Goal: Information Seeking & Learning: Learn about a topic

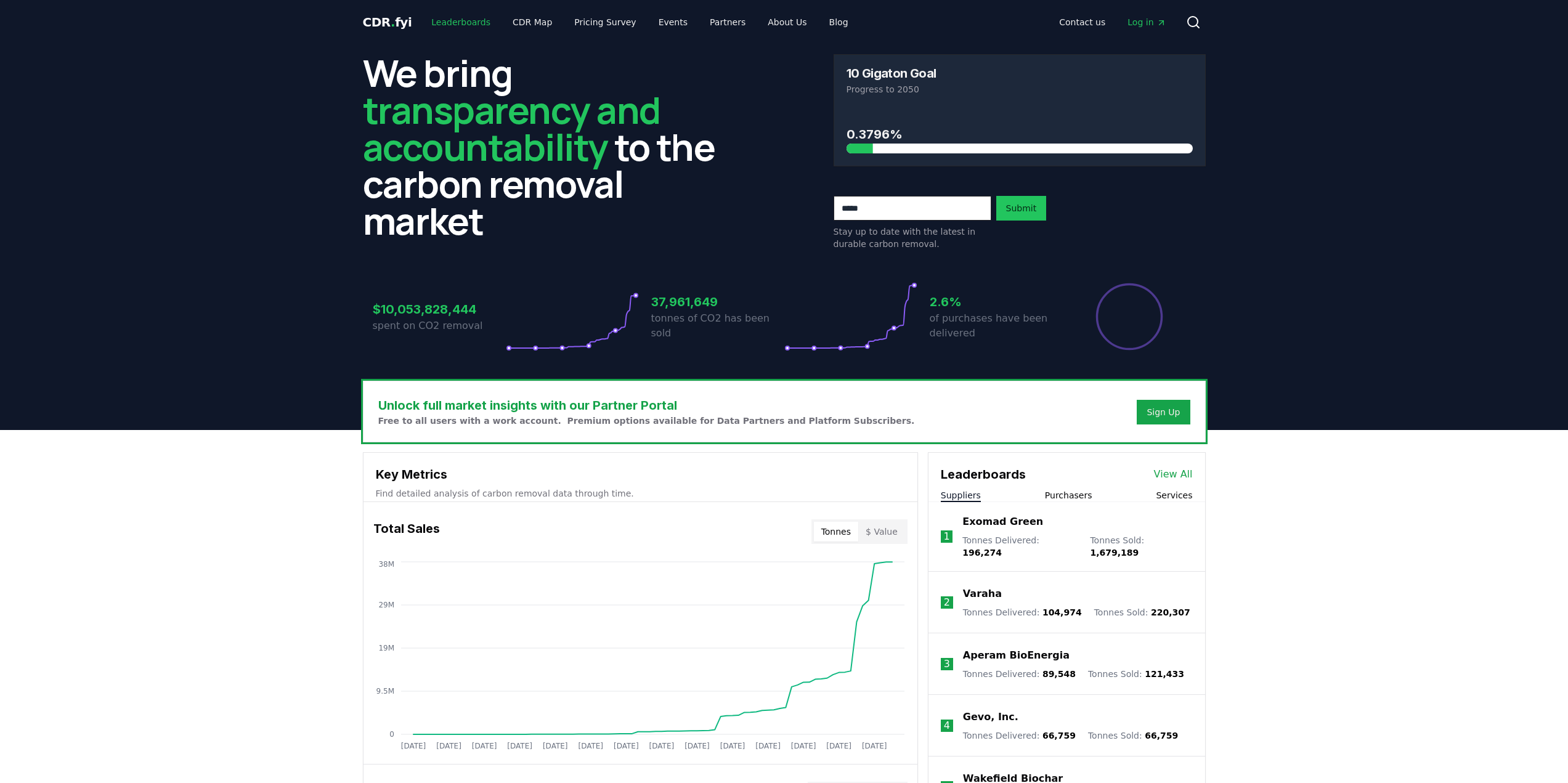
click at [440, 23] on link "Leaderboards" at bounding box center [461, 22] width 79 height 22
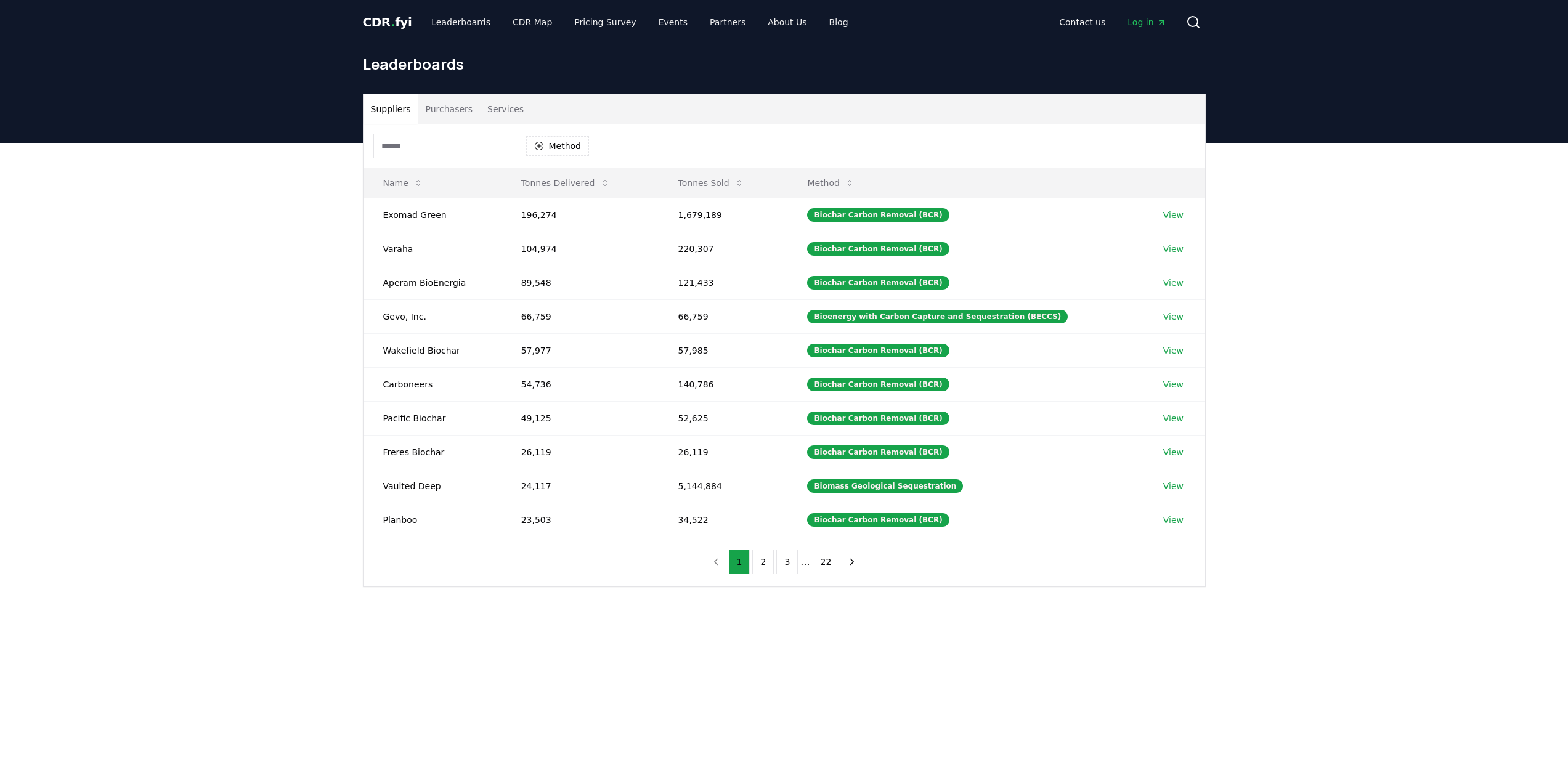
click at [385, 19] on span "CDR . fyi" at bounding box center [387, 22] width 49 height 15
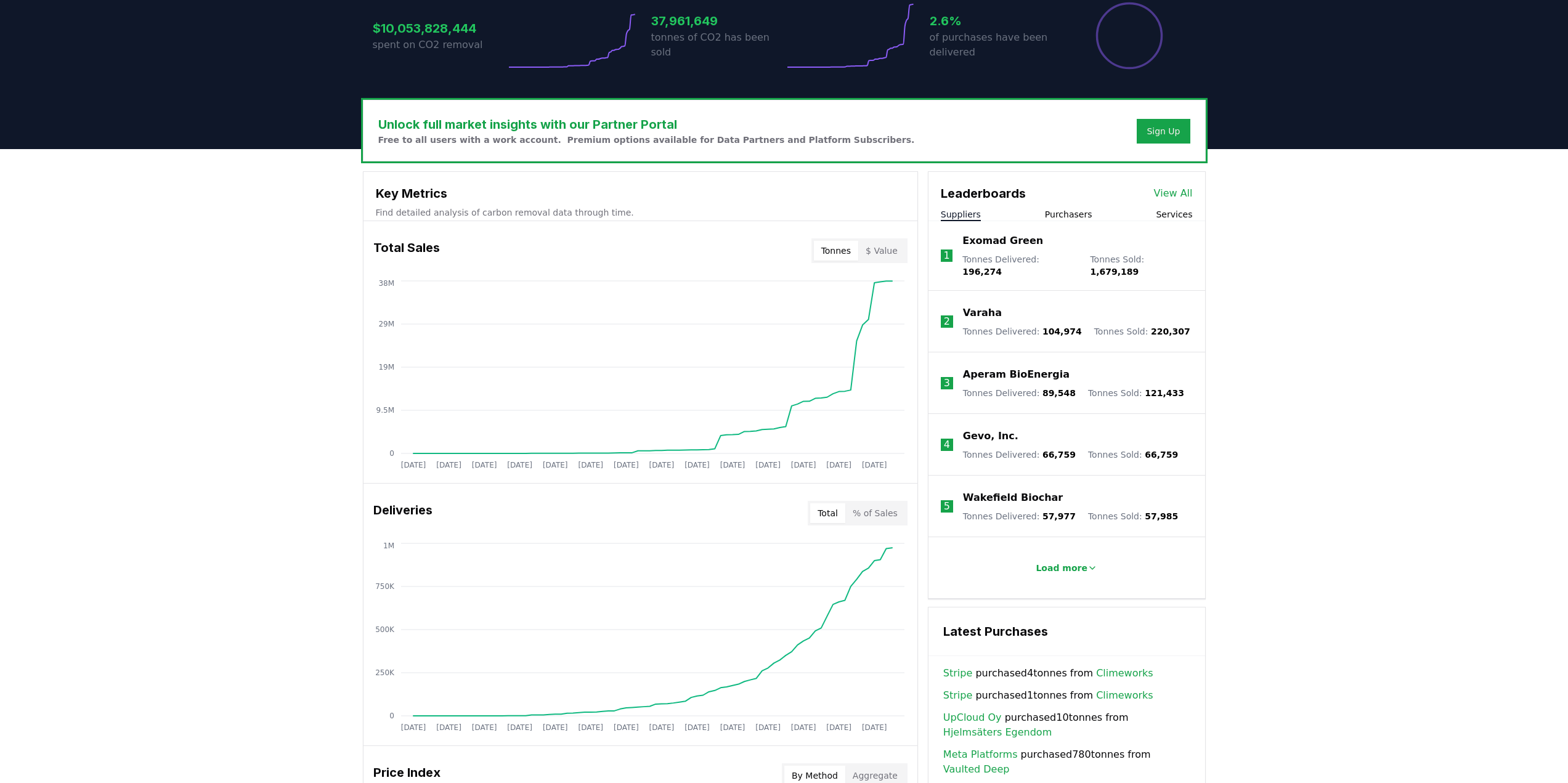
scroll to position [308, 0]
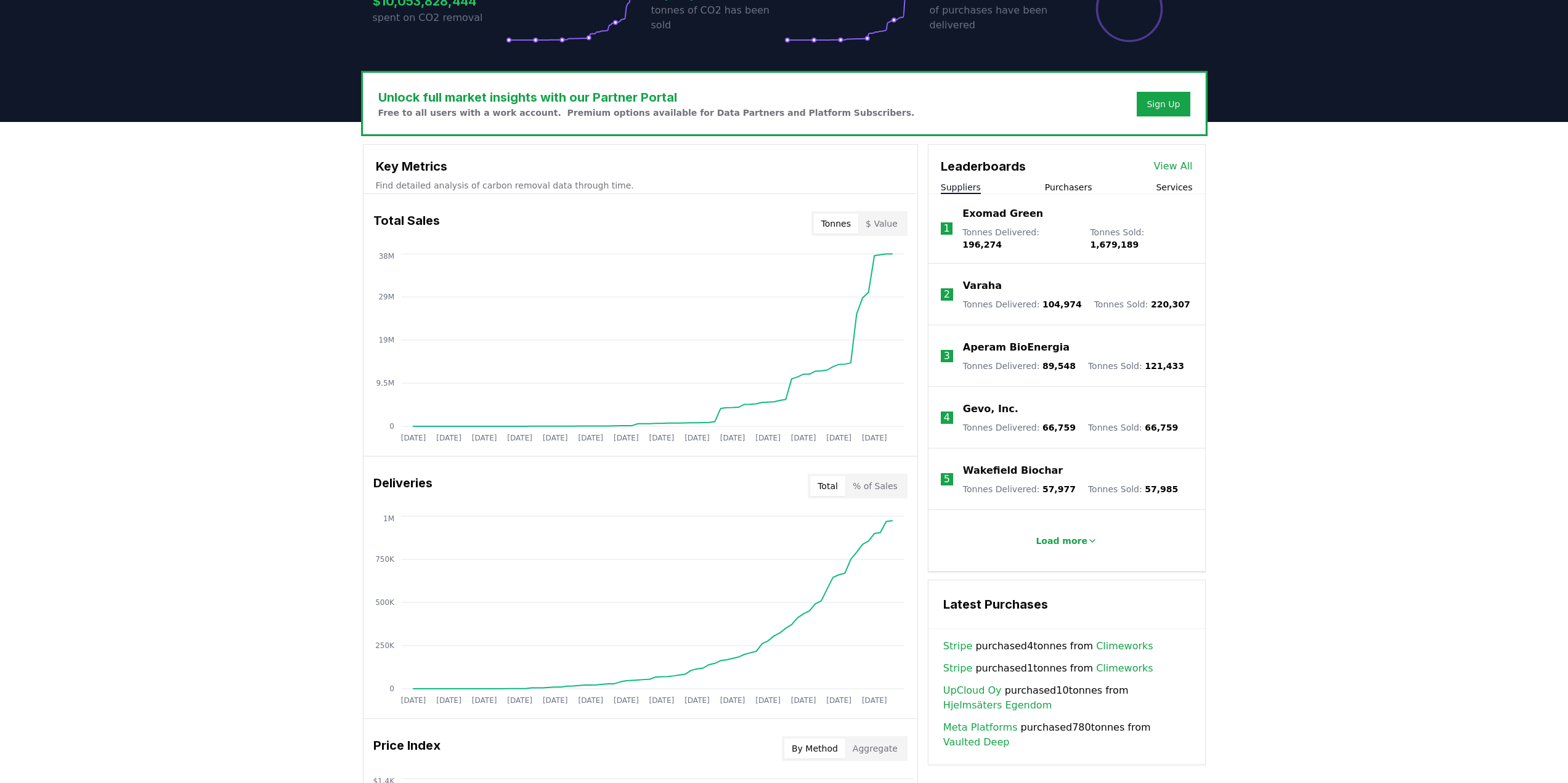
click at [1068, 184] on button "Purchasers" at bounding box center [1069, 188] width 48 height 12
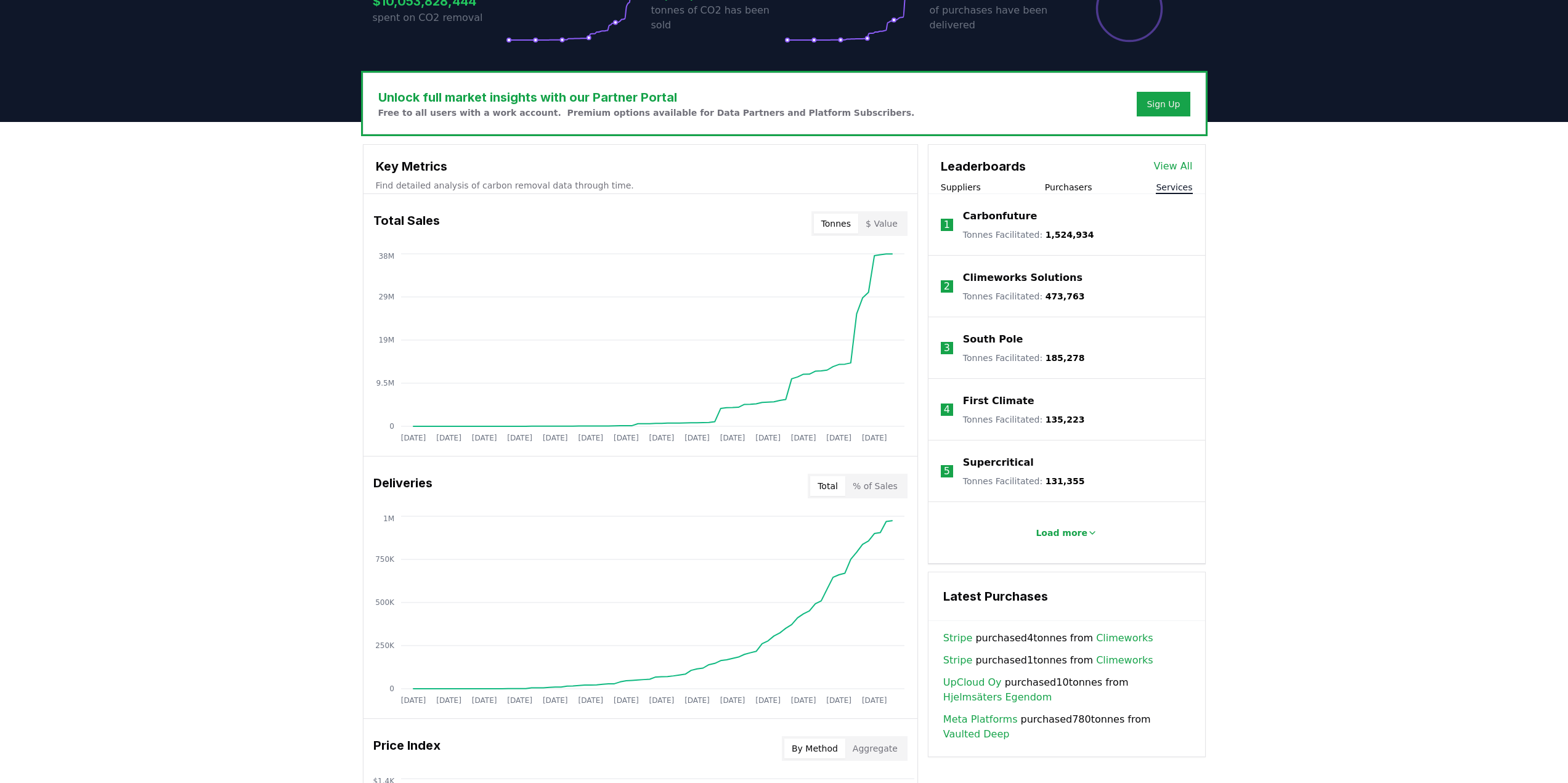
click at [1188, 190] on button "Services" at bounding box center [1174, 188] width 36 height 12
click at [1073, 188] on button "Purchasers" at bounding box center [1069, 188] width 48 height 12
click at [980, 215] on p "Microsoft" at bounding box center [989, 215] width 53 height 15
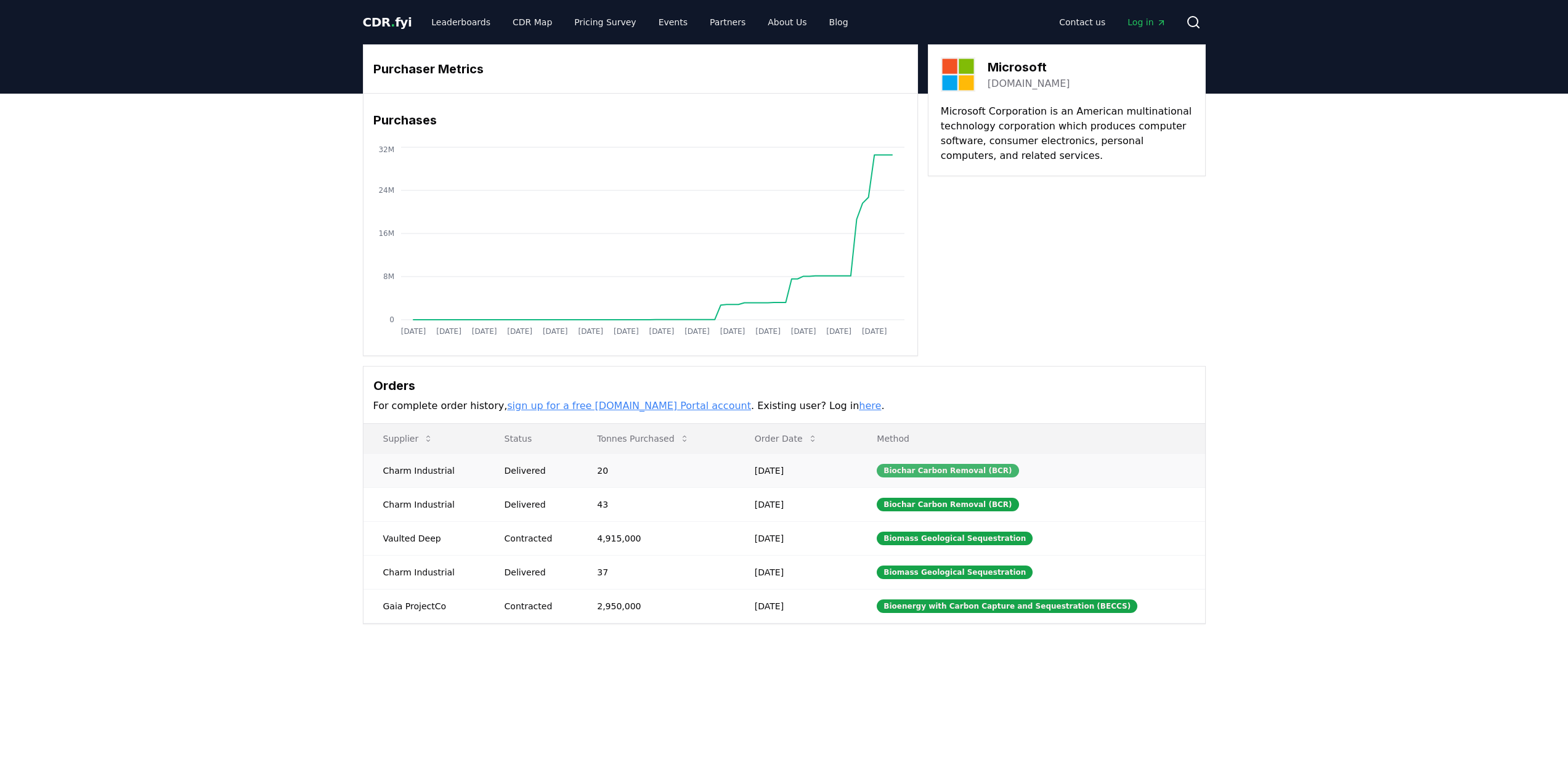
click at [939, 474] on div "Biochar Carbon Removal (BCR)" at bounding box center [948, 471] width 142 height 14
click at [376, 20] on span "CDR . fyi" at bounding box center [387, 22] width 49 height 15
